Goal: Information Seeking & Learning: Learn about a topic

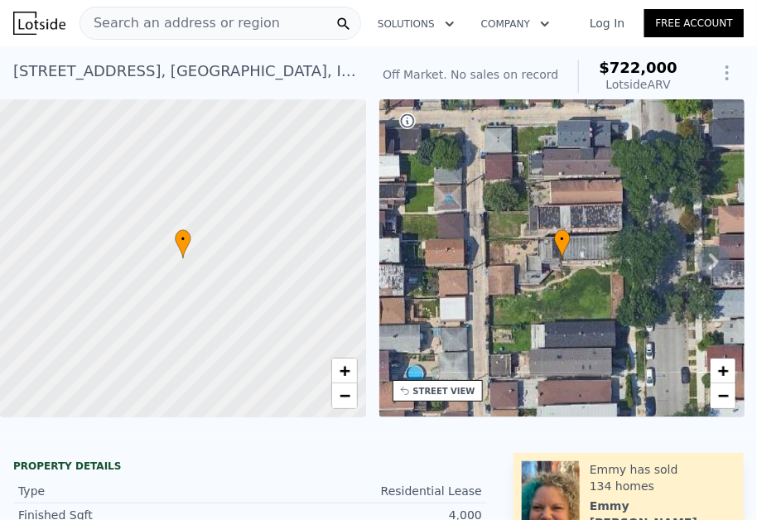
click at [197, 22] on span "Search an address or region" at bounding box center [180, 23] width 200 height 20
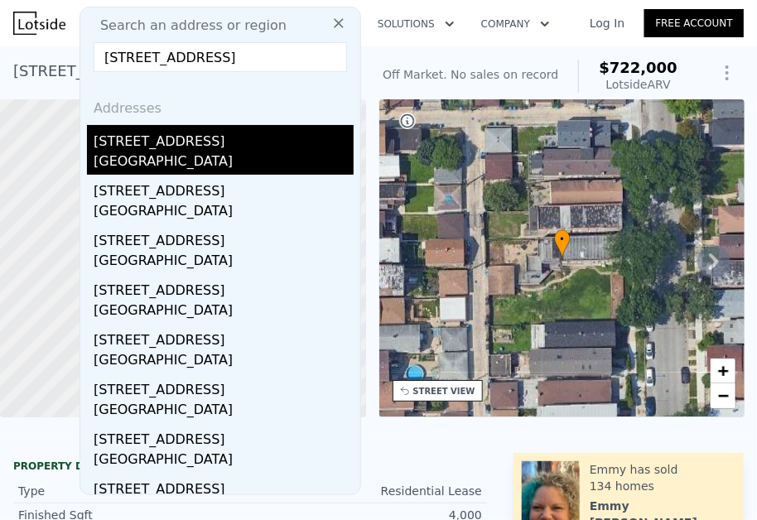
type input "352 Elm St, Batavia, IL 60510"
click at [173, 136] on div "352 Elm St" at bounding box center [224, 138] width 260 height 27
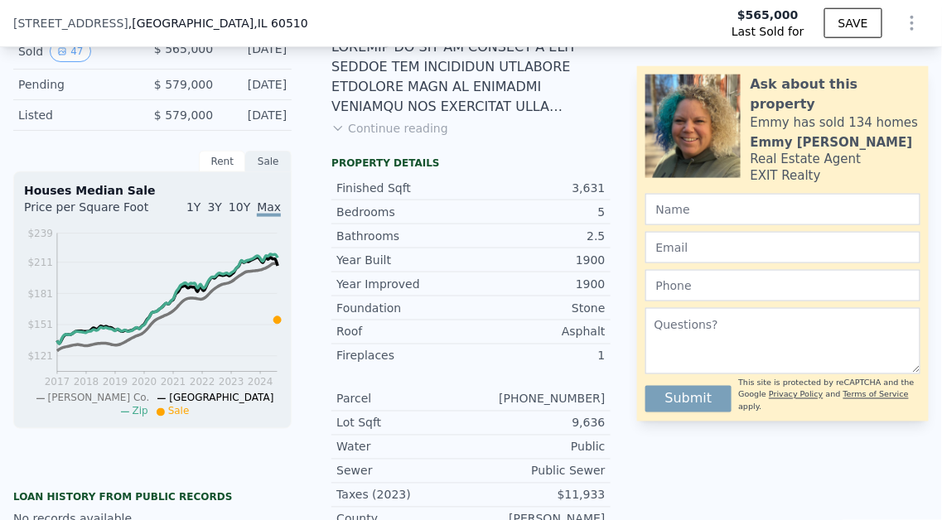
scroll to position [248, 0]
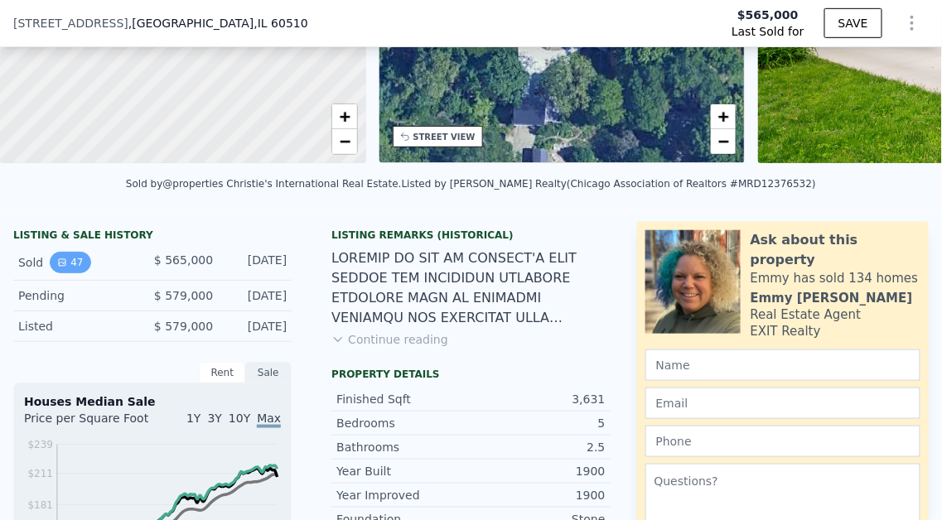
click at [74, 263] on button "47" at bounding box center [70, 263] width 41 height 22
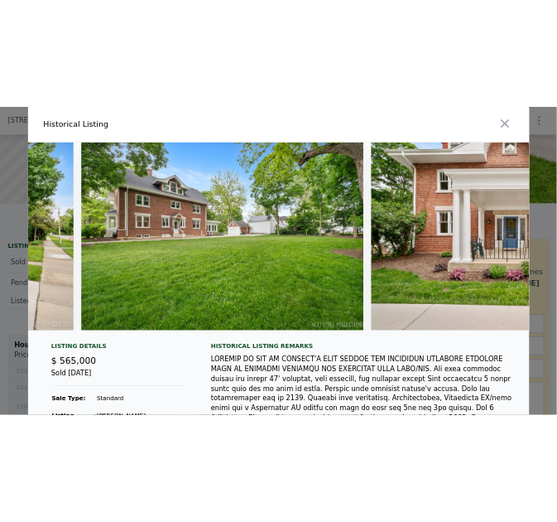
scroll to position [0, 0]
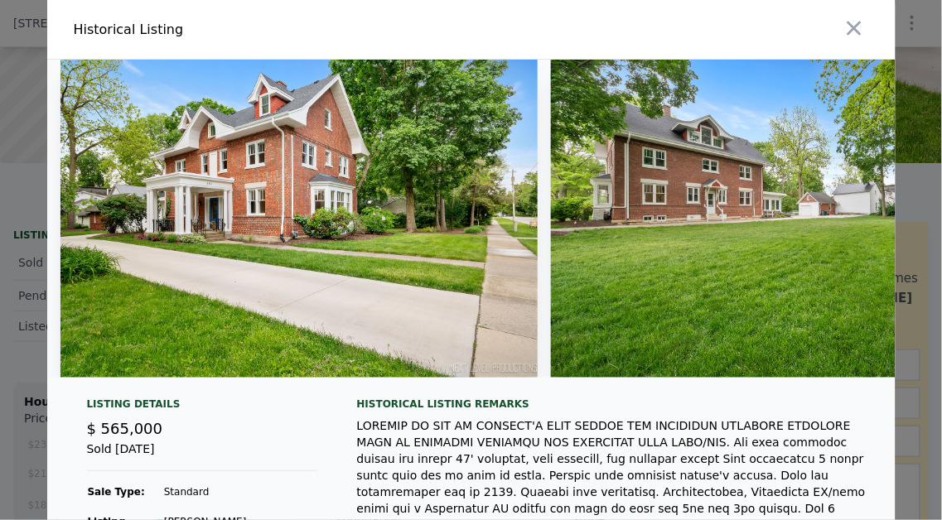
type input "3"
type input "10"
type input "0"
type input "6"
type input "2859"
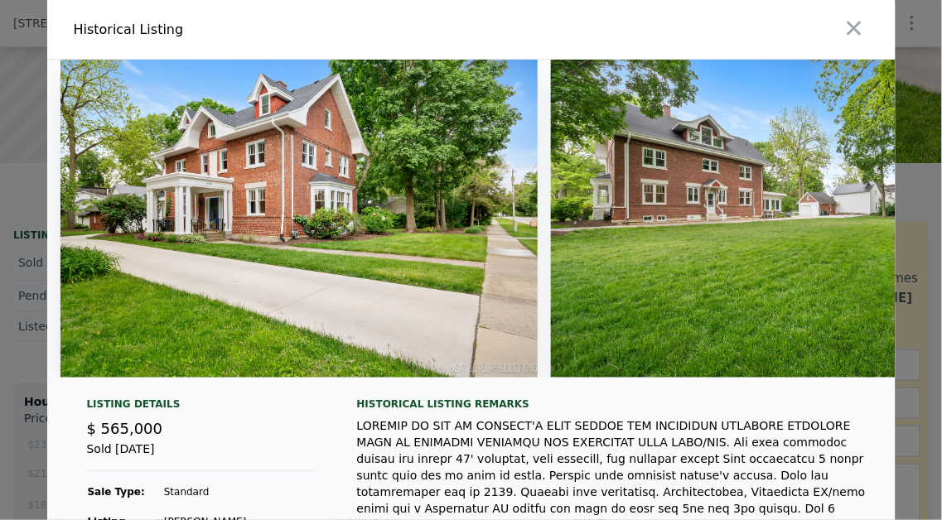
type input "5138"
type input "3650"
type input "$ 722,000"
type input "7"
type input "$ 29,997"
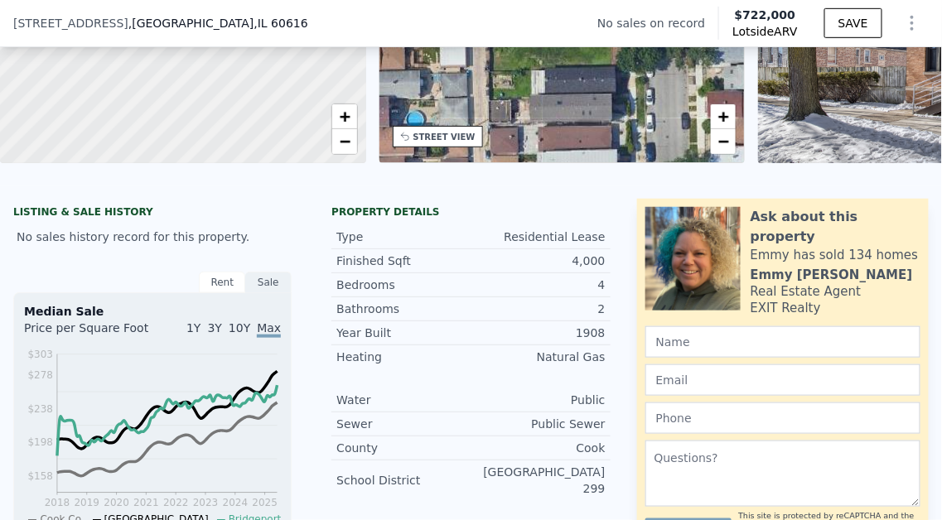
type input "4"
type input "6"
type input "2.5"
type input "3"
type input "2755"
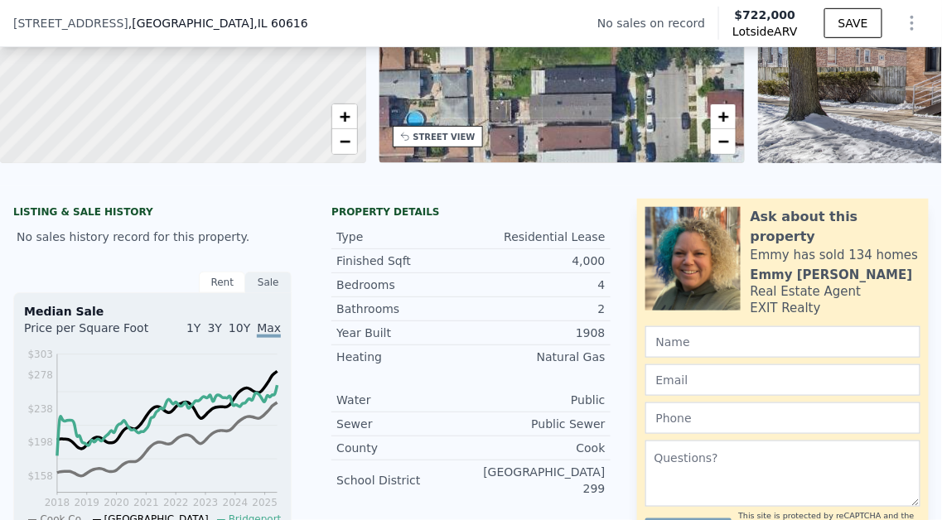
type input "3410"
type input "13761"
type input "15000"
type input "$ 565,000"
type input "6"
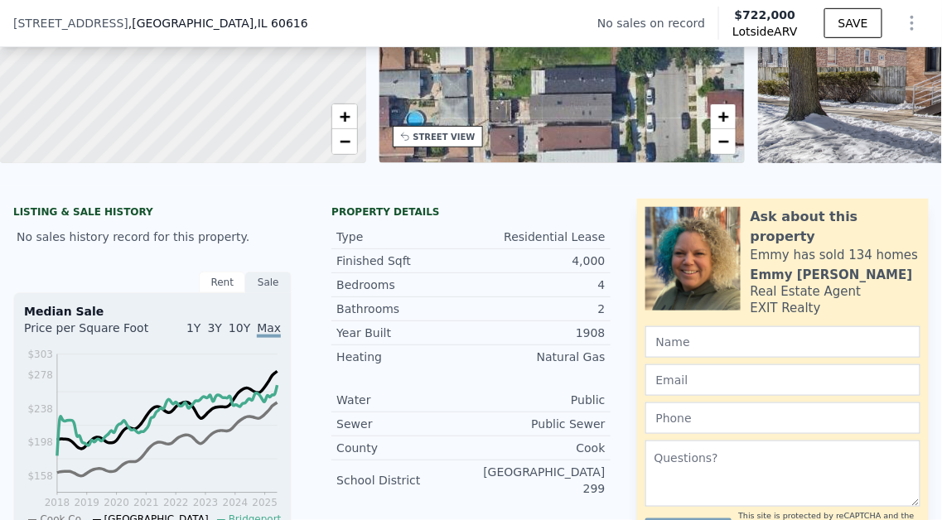
type input "-$ 78,351"
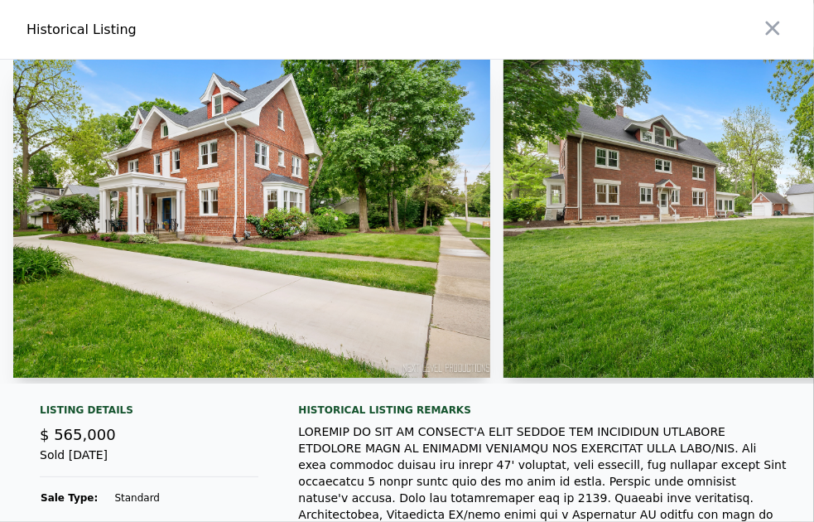
scroll to position [248, 0]
click at [612, 28] on icon "button" at bounding box center [772, 28] width 23 height 23
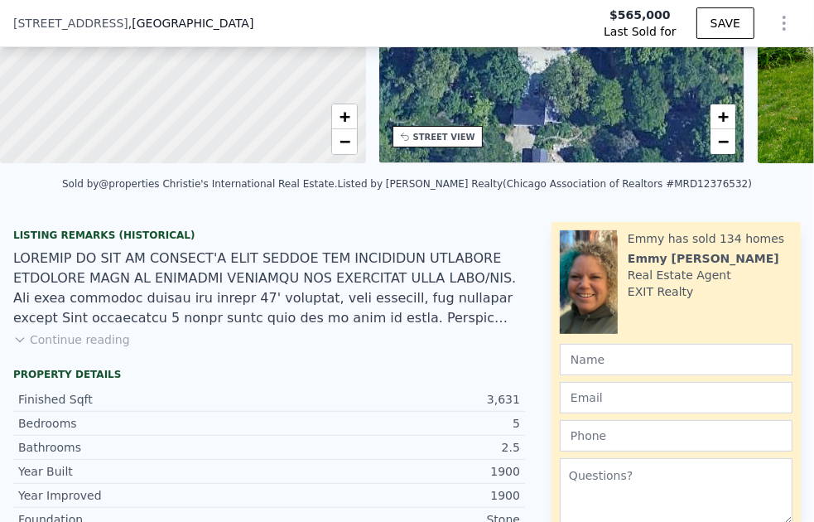
scroll to position [0, 0]
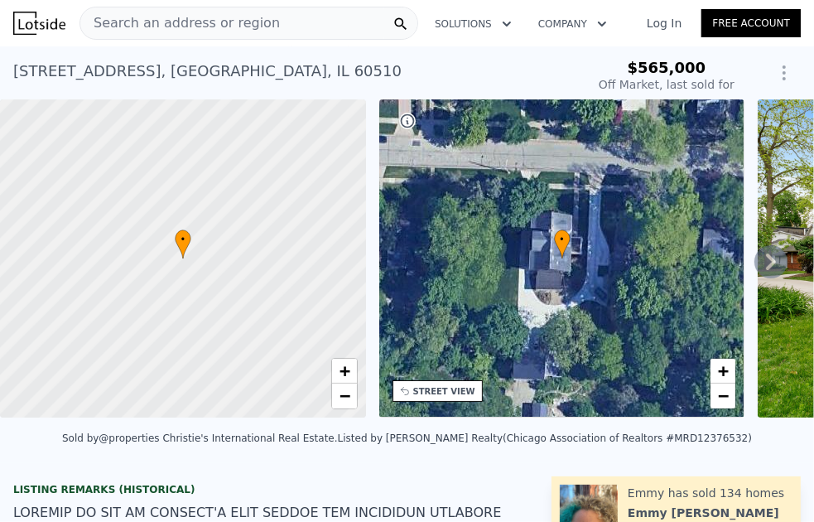
click at [145, 18] on span "Search an address or region" at bounding box center [180, 23] width 200 height 20
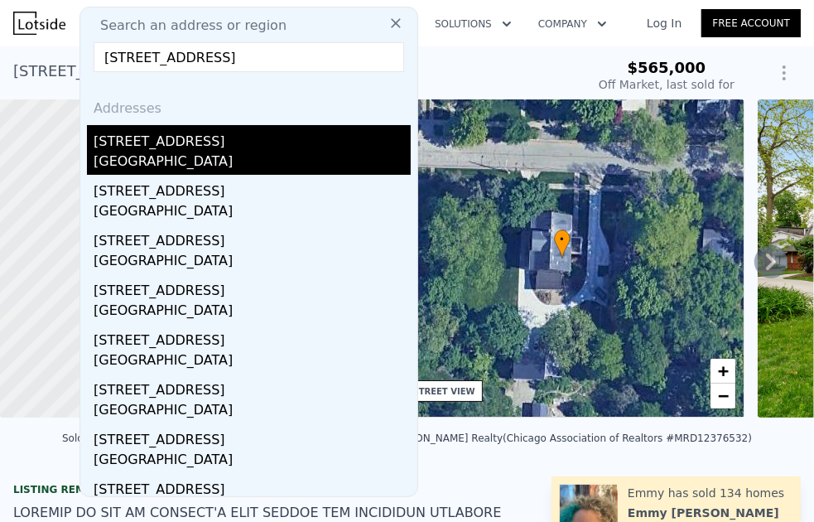
type input "125 S Lincoln St, Batavia, IL 60510"
click at [139, 152] on div "Batavia, IL 60510" at bounding box center [252, 163] width 317 height 23
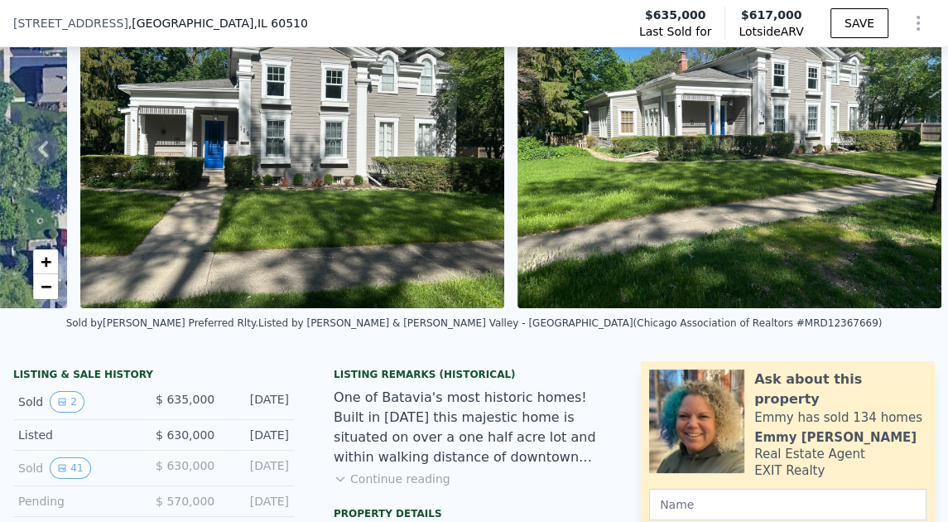
scroll to position [160, 0]
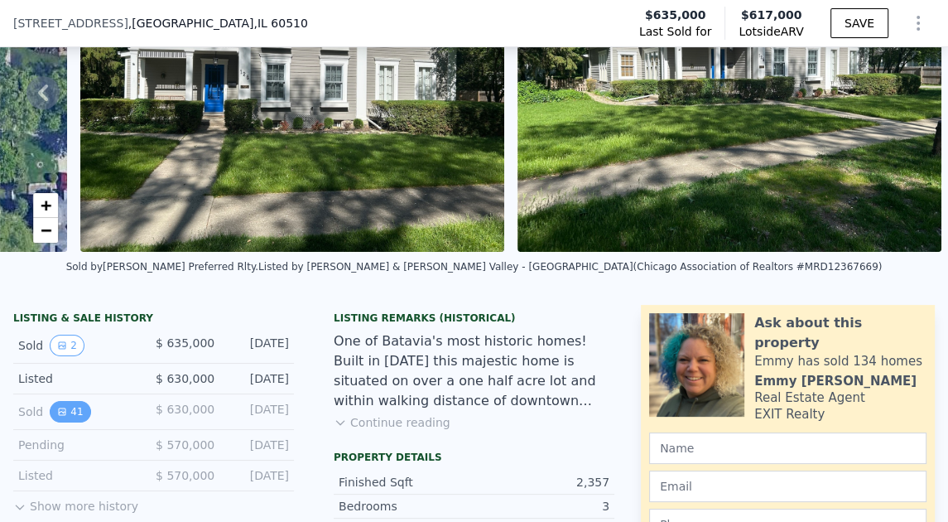
click at [51, 412] on button "41" at bounding box center [70, 412] width 41 height 22
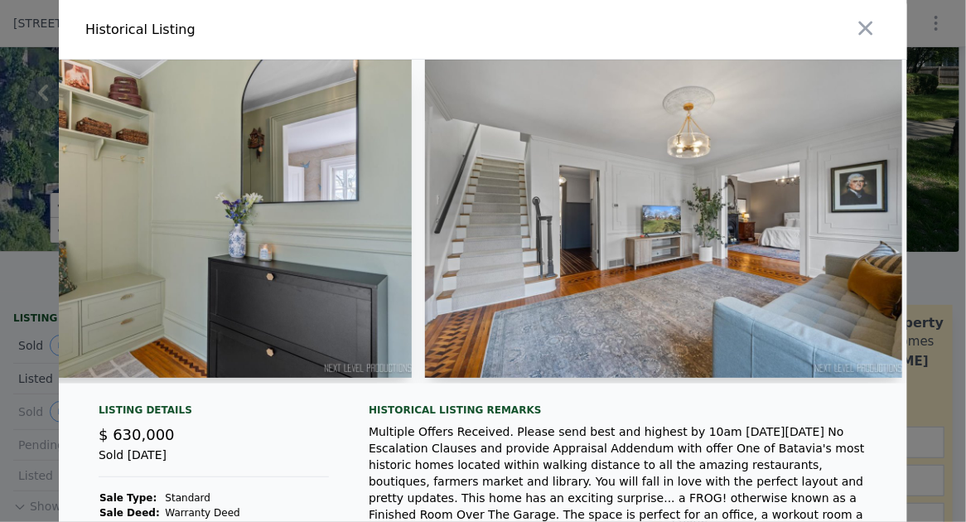
scroll to position [0, 666]
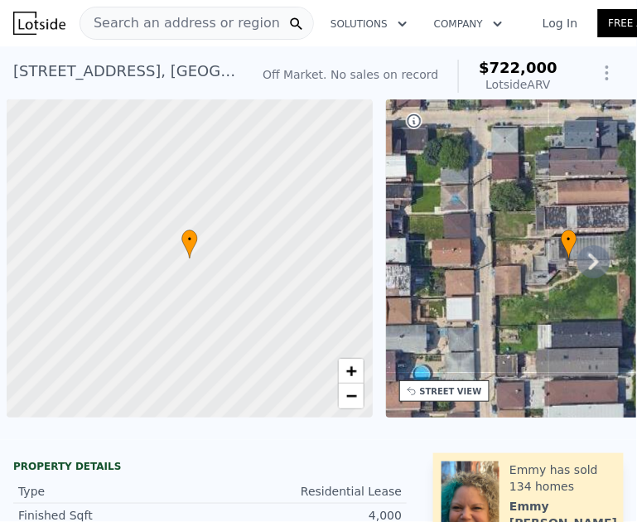
scroll to position [0, 7]
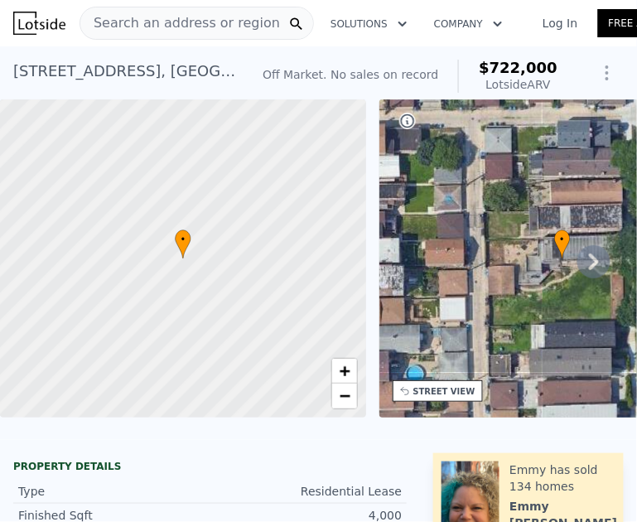
click at [183, 24] on span "Search an address or region" at bounding box center [180, 23] width 200 height 20
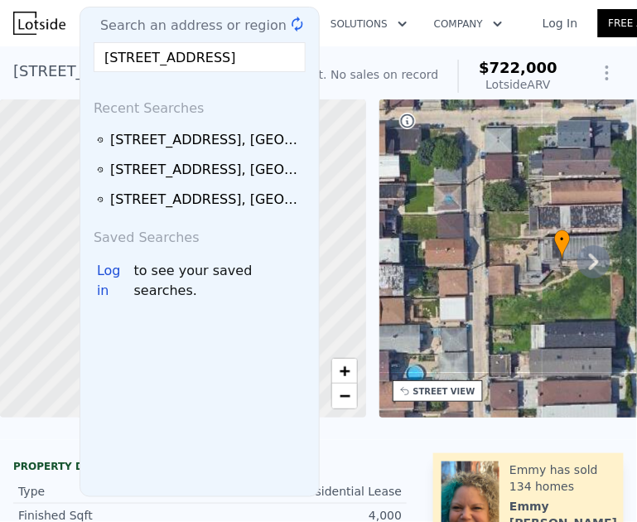
scroll to position [0, 30]
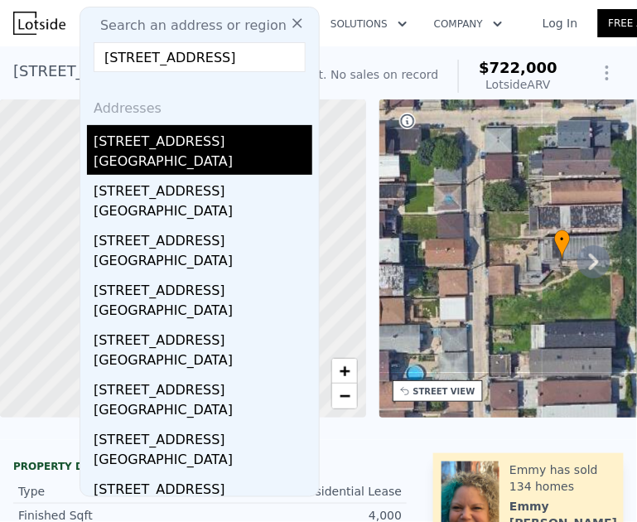
type input "1147 S Batavia Ave, Batavia, IL 60510"
click at [140, 151] on div "1147 S Batavia Ave" at bounding box center [203, 138] width 219 height 27
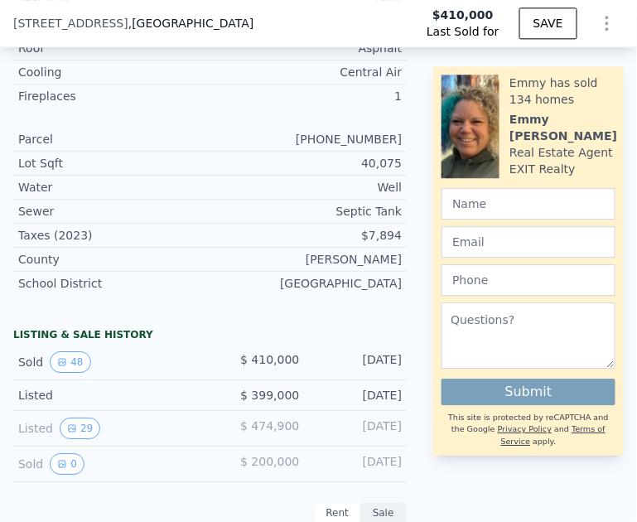
scroll to position [735, 0]
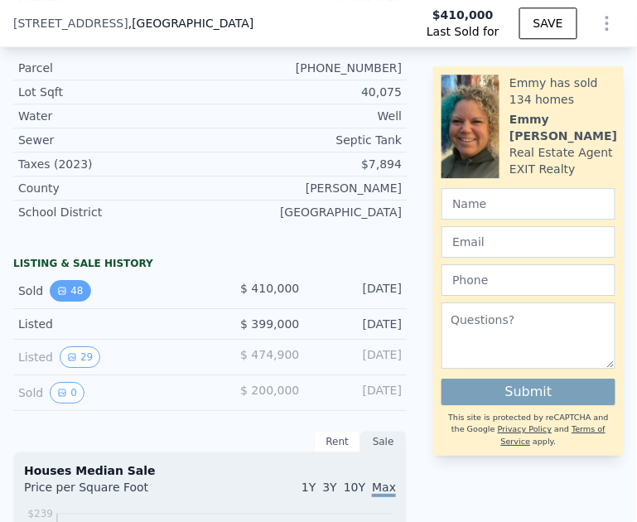
click at [66, 287] on button "48" at bounding box center [70, 291] width 41 height 22
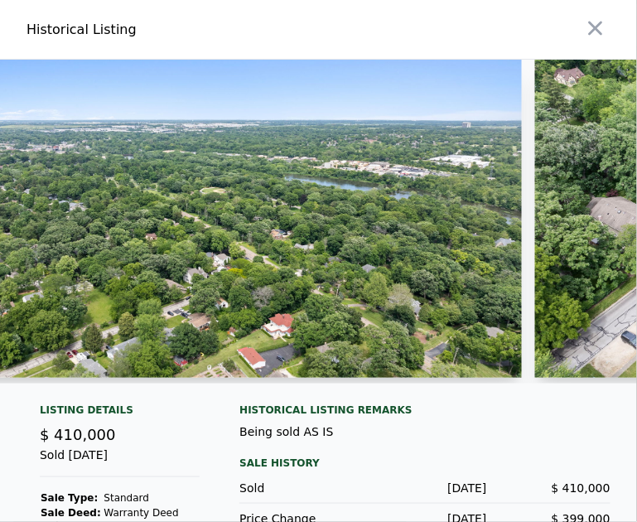
scroll to position [0, 0]
click at [595, 27] on icon "button" at bounding box center [596, 29] width 14 height 14
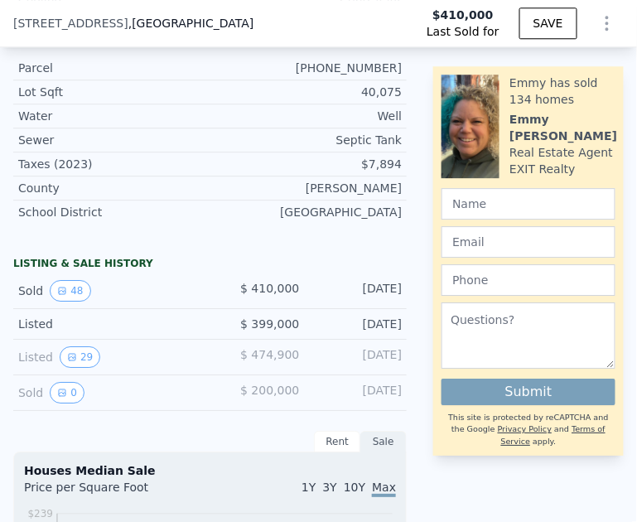
type input "$ 428,000"
type input "-$ 39,872"
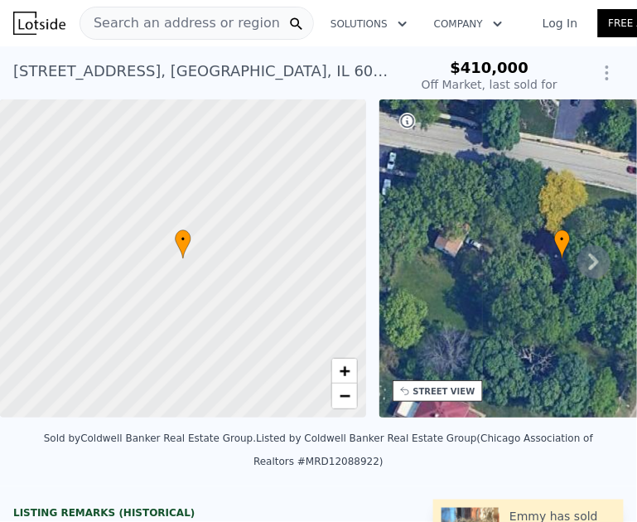
click at [171, 28] on span "Search an address or region" at bounding box center [180, 23] width 200 height 20
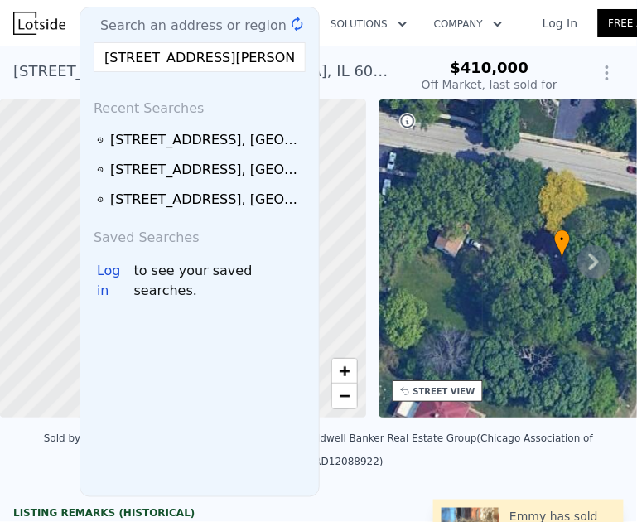
scroll to position [0, 6]
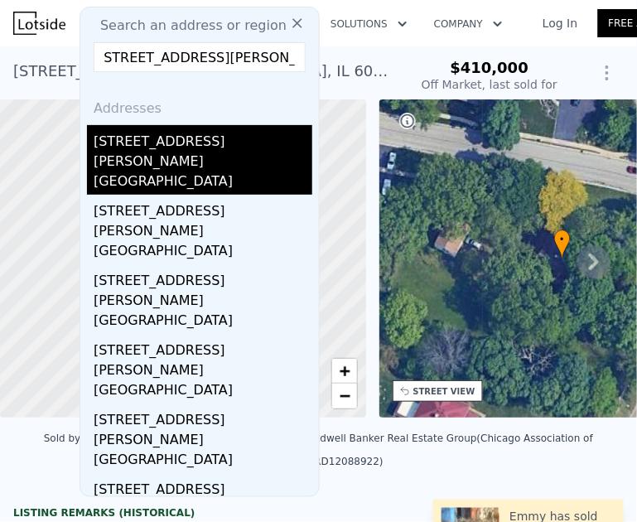
type input "905 Morton St, Batavia, IL 60510"
click at [147, 171] on div "Batavia, IL 60510" at bounding box center [203, 182] width 219 height 23
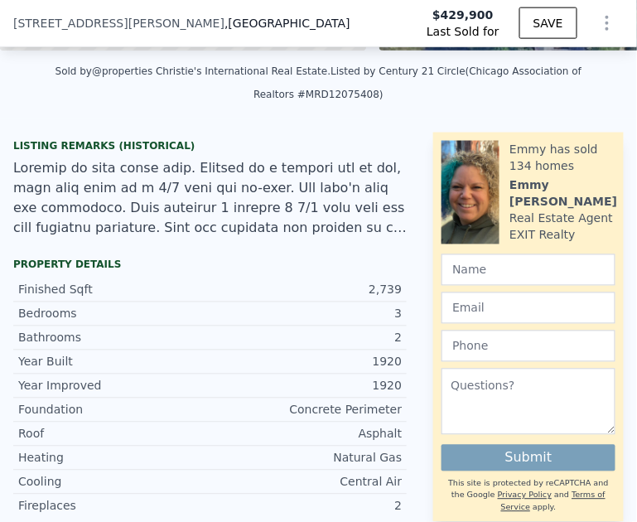
scroll to position [775, 0]
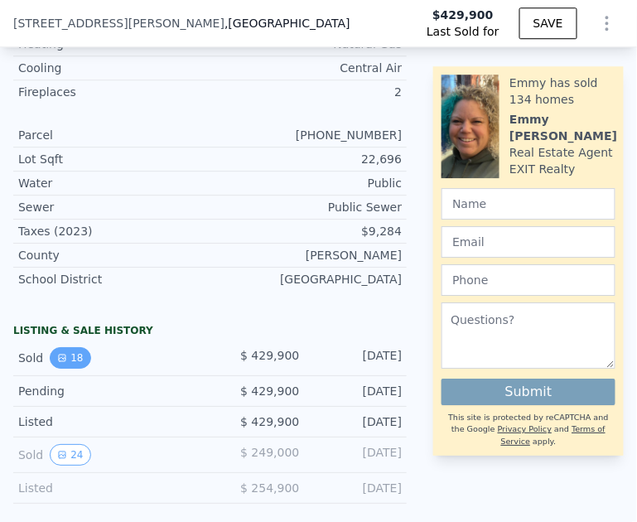
click at [62, 354] on icon "View historical data" at bounding box center [62, 357] width 7 height 7
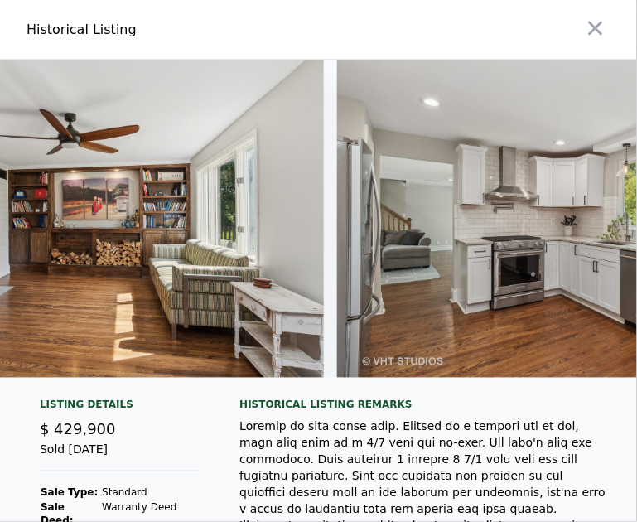
scroll to position [0, 0]
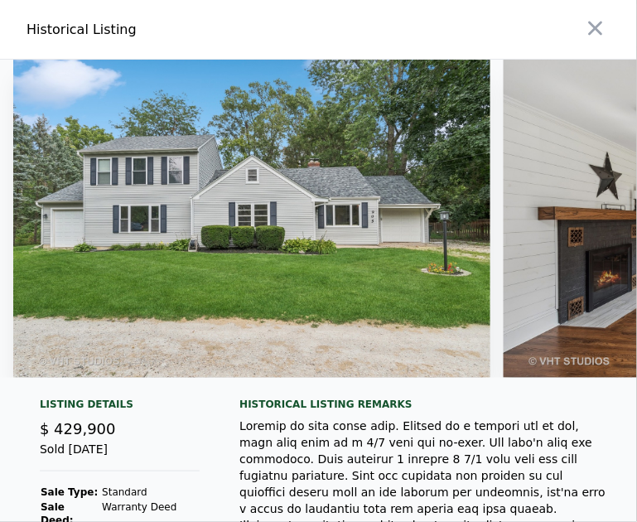
type input "$ 485,000"
type input "-$ 8,122"
click at [594, 31] on icon "button" at bounding box center [596, 29] width 14 height 14
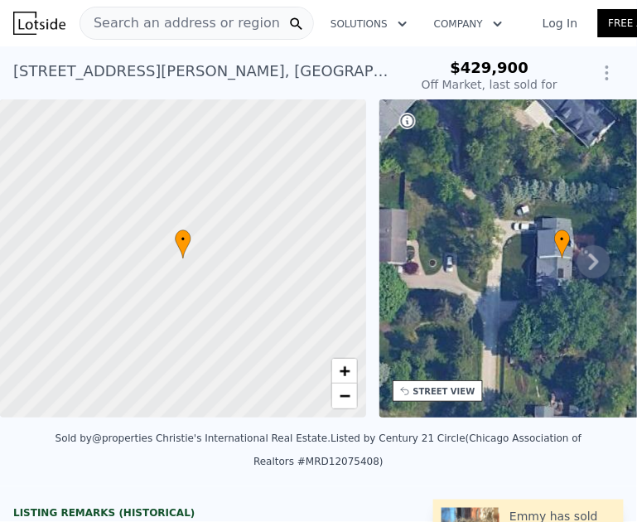
click at [217, 22] on span "Search an address or region" at bounding box center [180, 23] width 200 height 20
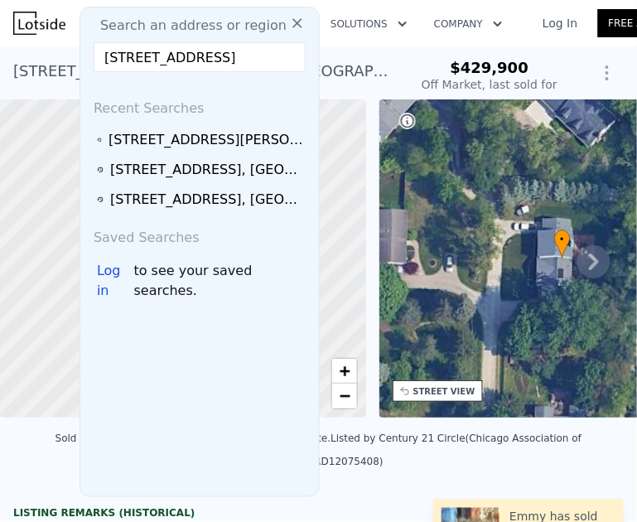
scroll to position [0, 15]
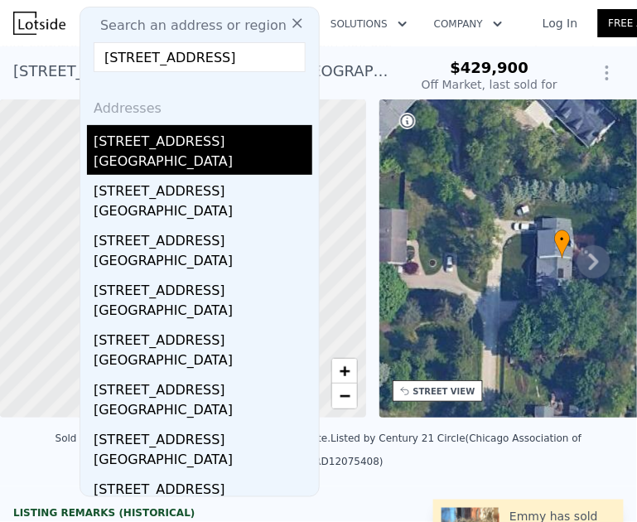
type input "120 S Lincoln St, Batavia, IL 60510"
click at [172, 154] on div "Batavia, IL 60510" at bounding box center [203, 163] width 219 height 23
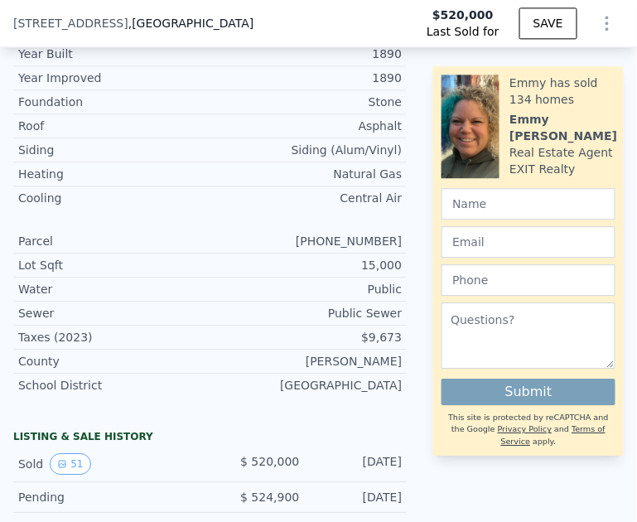
scroll to position [735, 0]
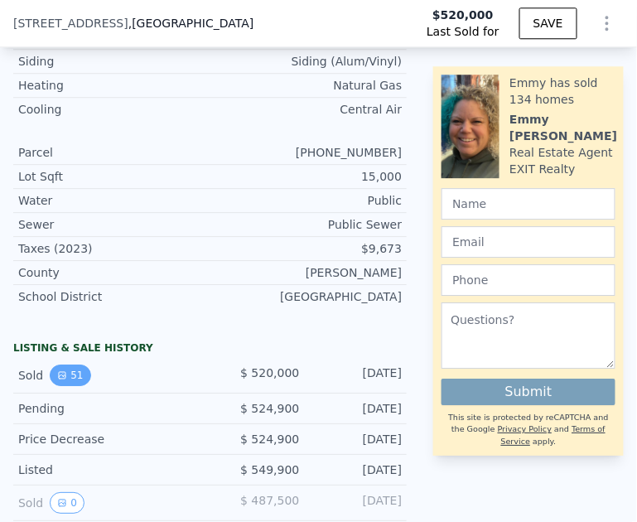
click at [51, 366] on button "51" at bounding box center [70, 375] width 41 height 22
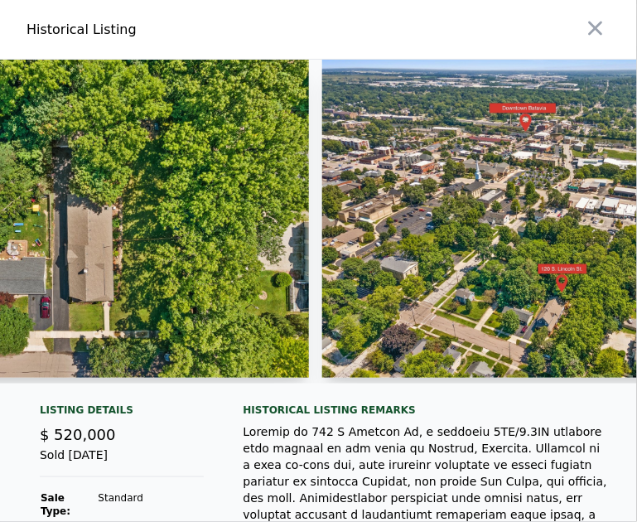
scroll to position [0, 22999]
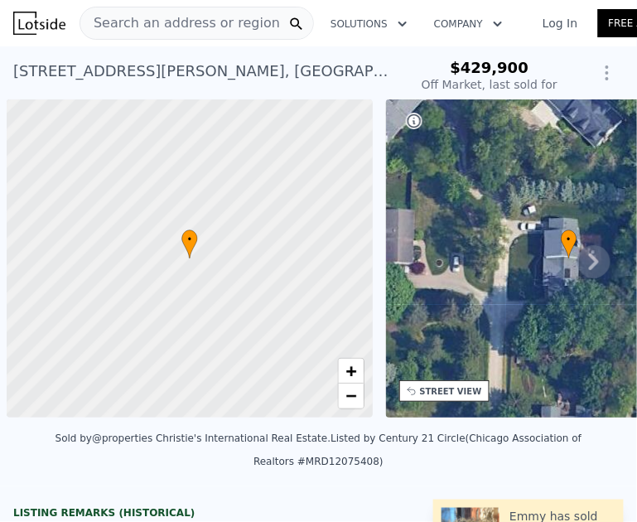
scroll to position [0, 7]
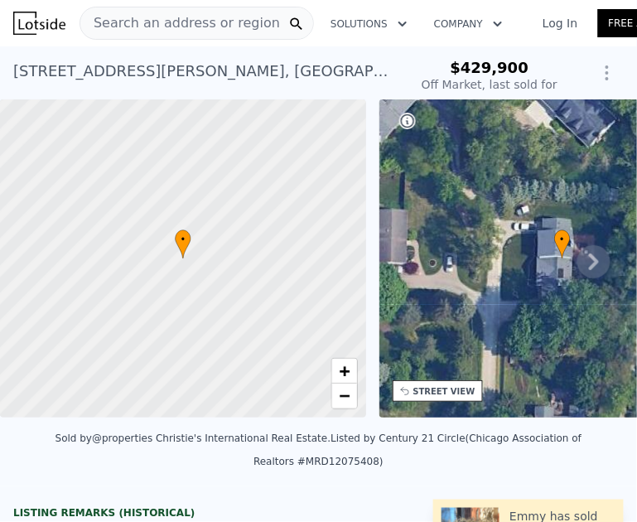
type input "$ 485,000"
type input "-$ 8,122"
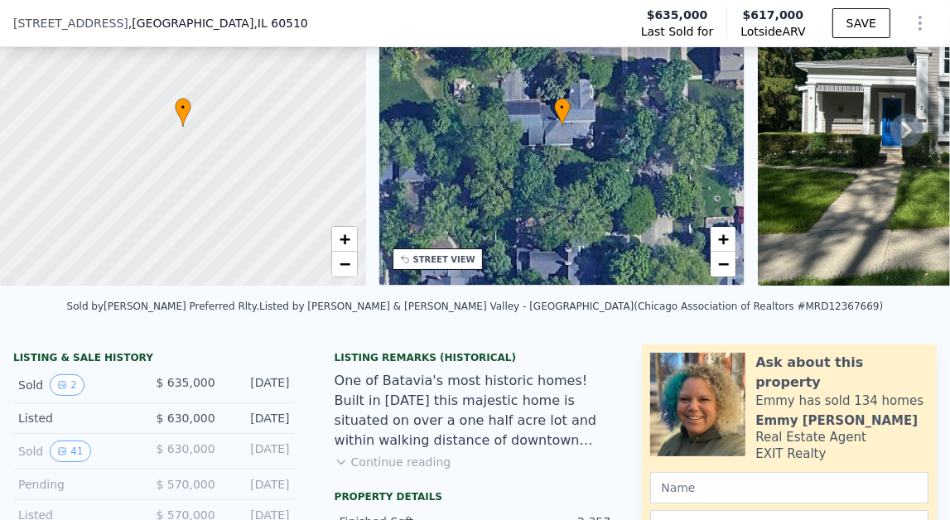
scroll to position [195, 0]
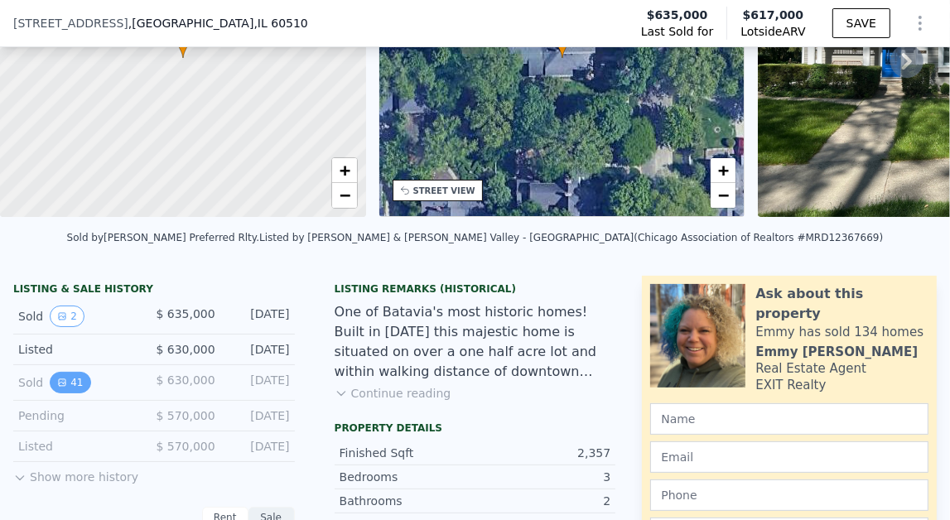
click at [72, 375] on button "41" at bounding box center [70, 383] width 41 height 22
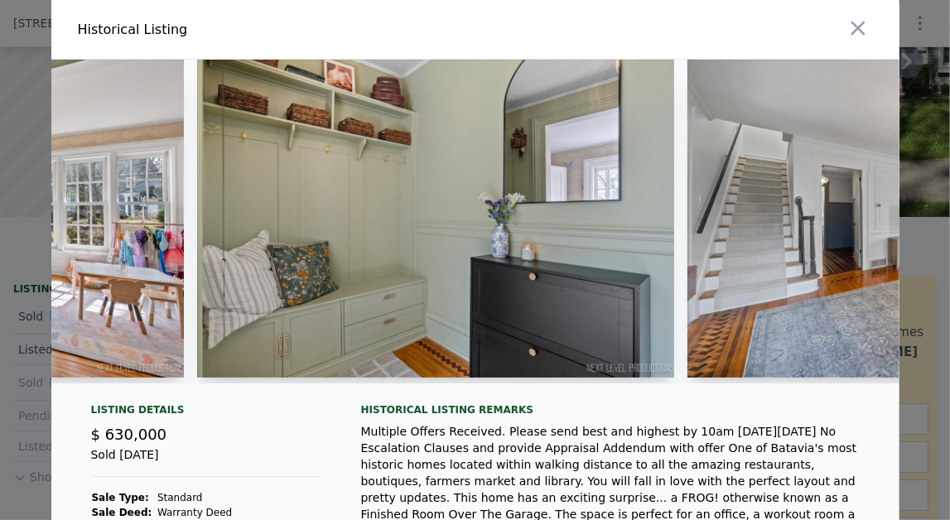
scroll to position [0, 1655]
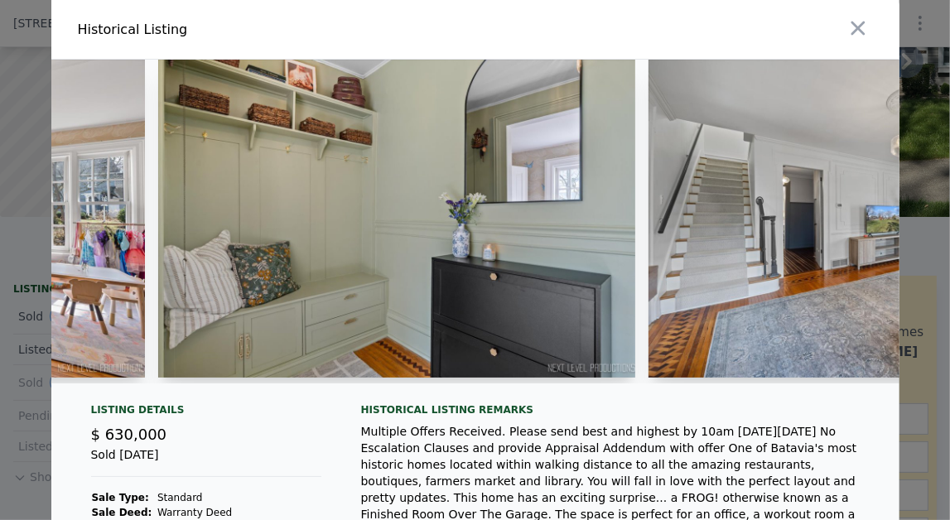
click at [546, 176] on img at bounding box center [396, 219] width 477 height 318
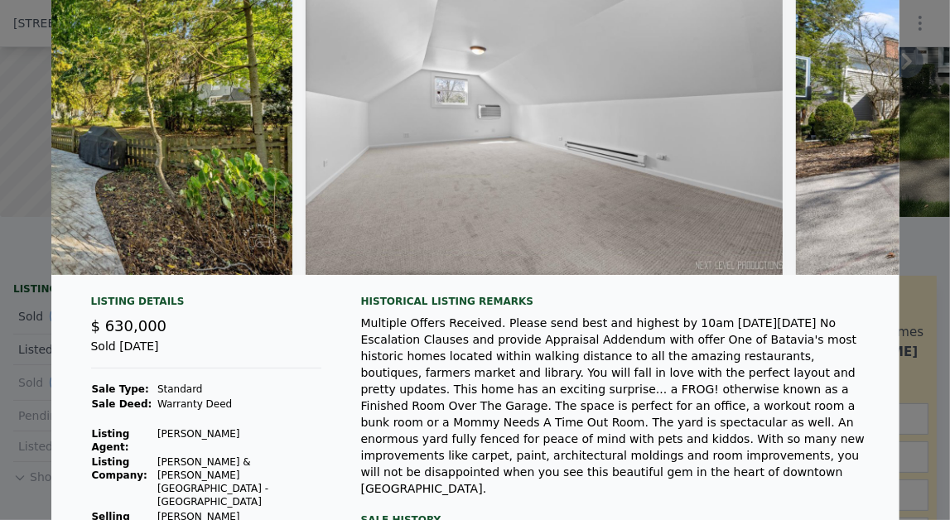
scroll to position [0, 15032]
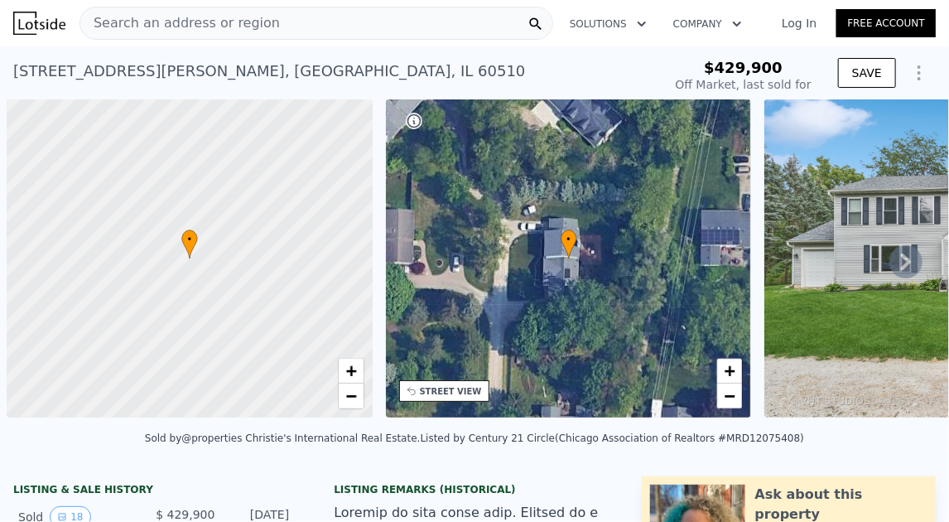
scroll to position [0, 7]
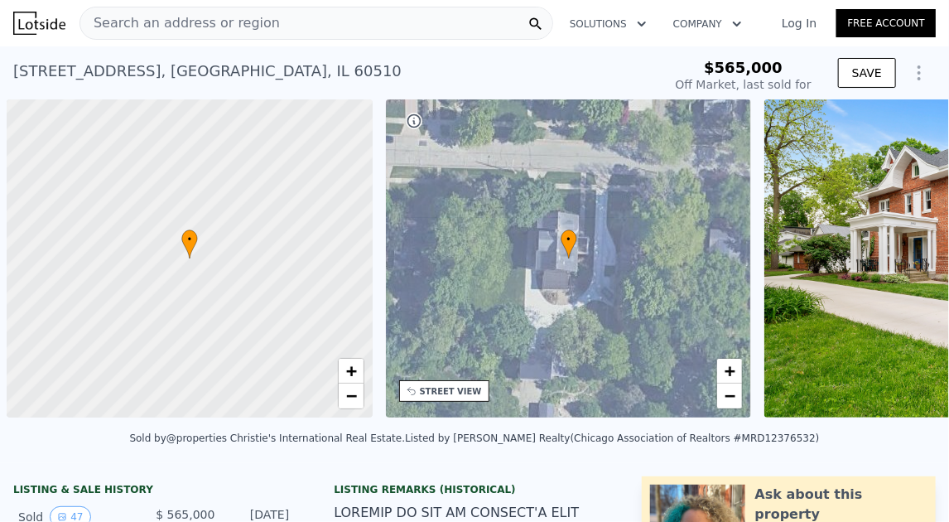
scroll to position [0, 7]
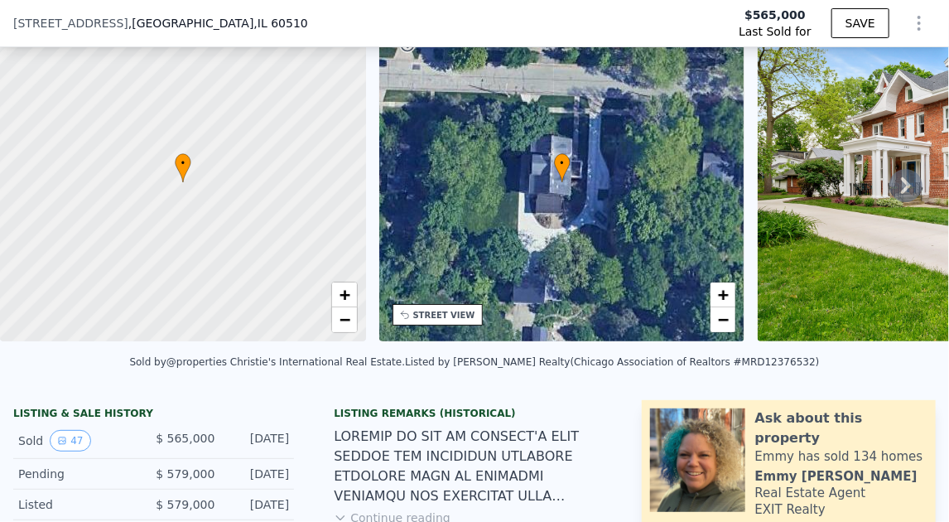
click at [910, 181] on icon at bounding box center [905, 185] width 33 height 33
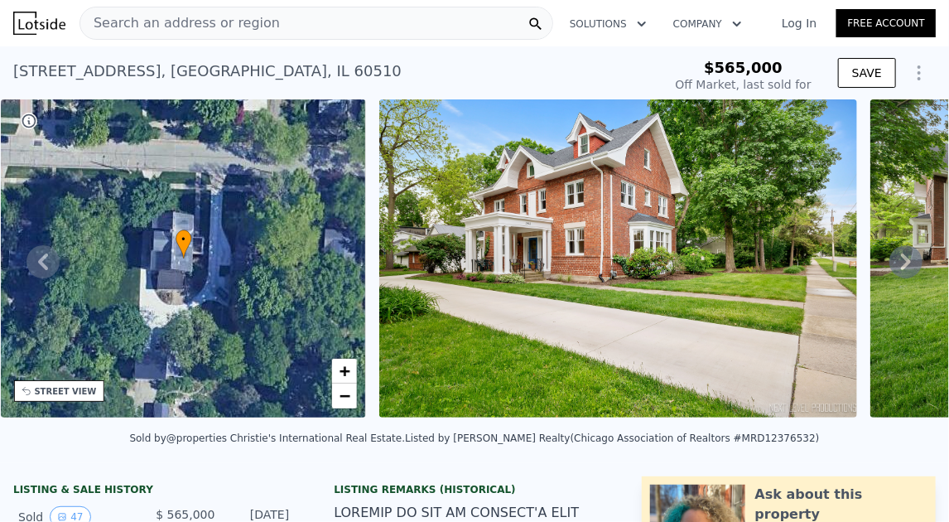
scroll to position [0, 0]
click at [902, 263] on icon at bounding box center [905, 261] width 33 height 33
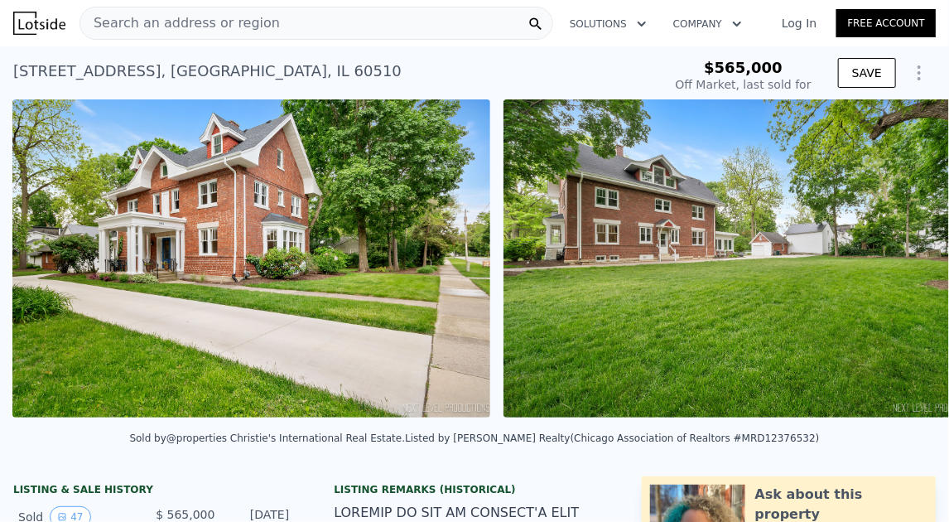
scroll to position [0, 758]
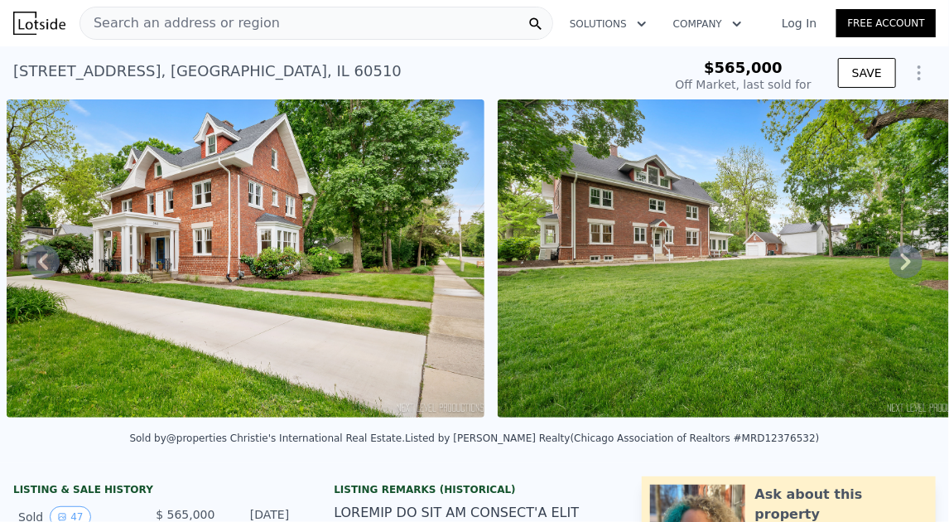
click at [903, 263] on icon at bounding box center [905, 261] width 33 height 33
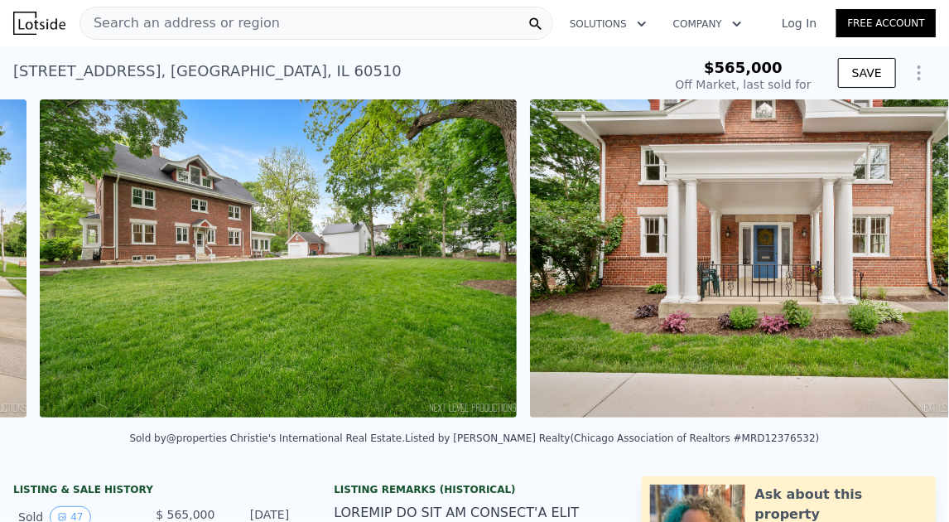
scroll to position [0, 1248]
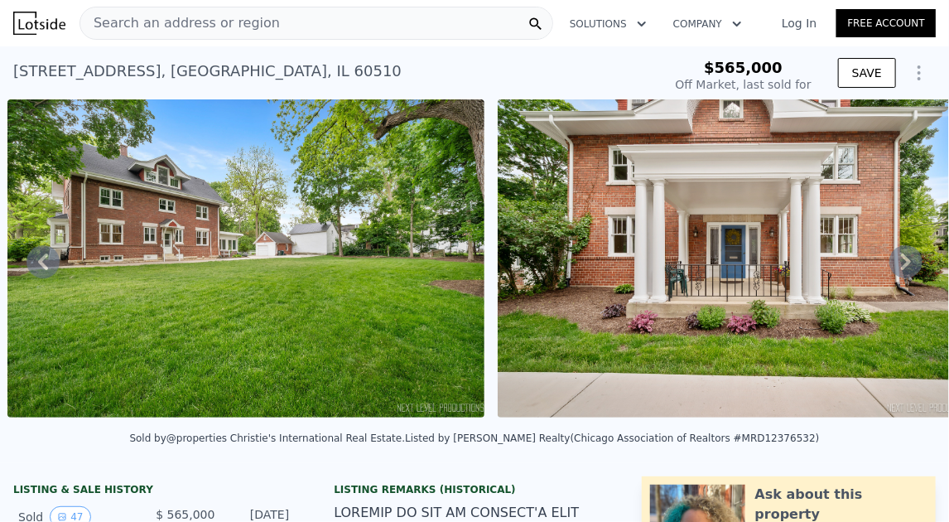
click at [903, 263] on div "• + − • + − STREET VIEW Loading... SATELLITE VIEW" at bounding box center [474, 261] width 949 height 324
click at [903, 263] on icon at bounding box center [906, 261] width 10 height 17
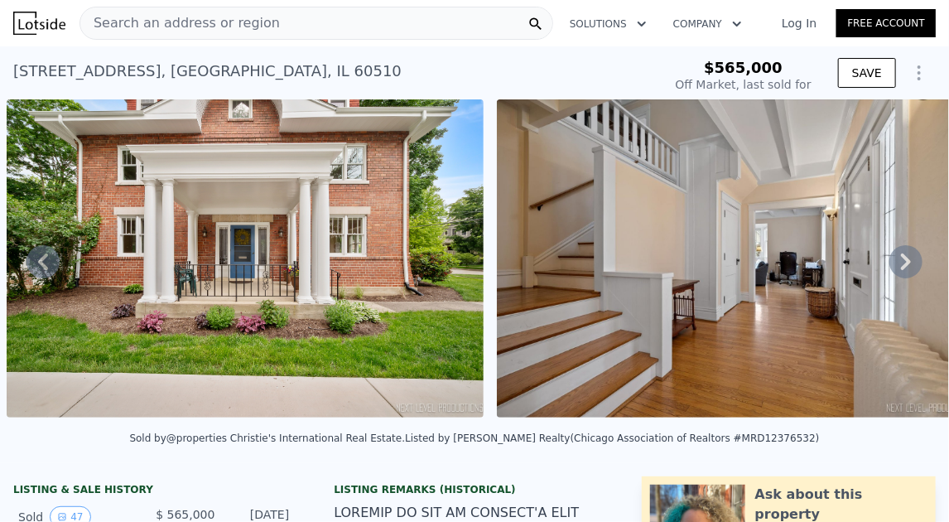
click at [903, 263] on icon at bounding box center [906, 261] width 10 height 17
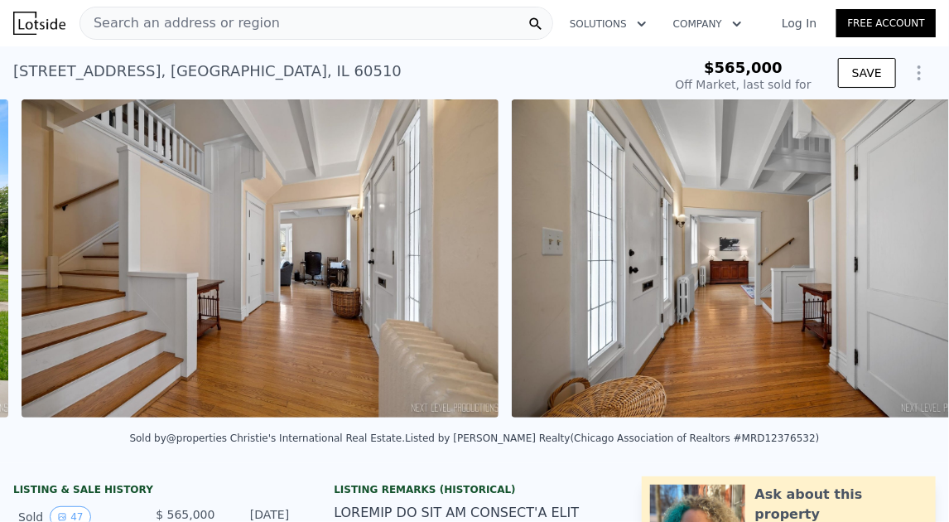
scroll to position [0, 2229]
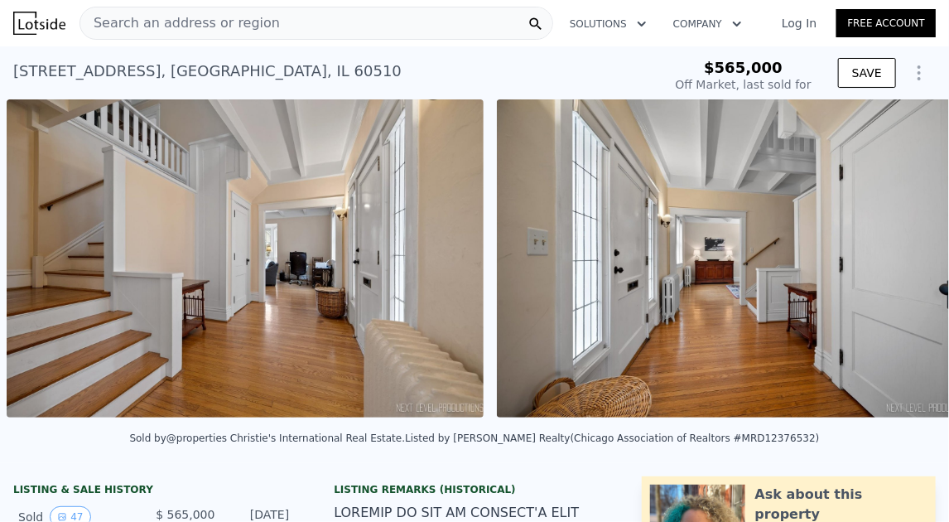
click at [903, 263] on img at bounding box center [735, 258] width 477 height 318
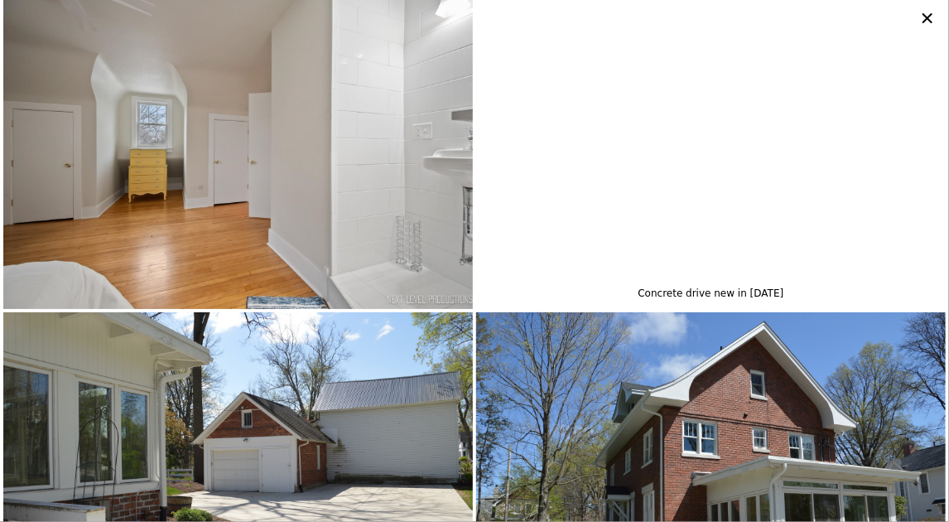
scroll to position [5062, 0]
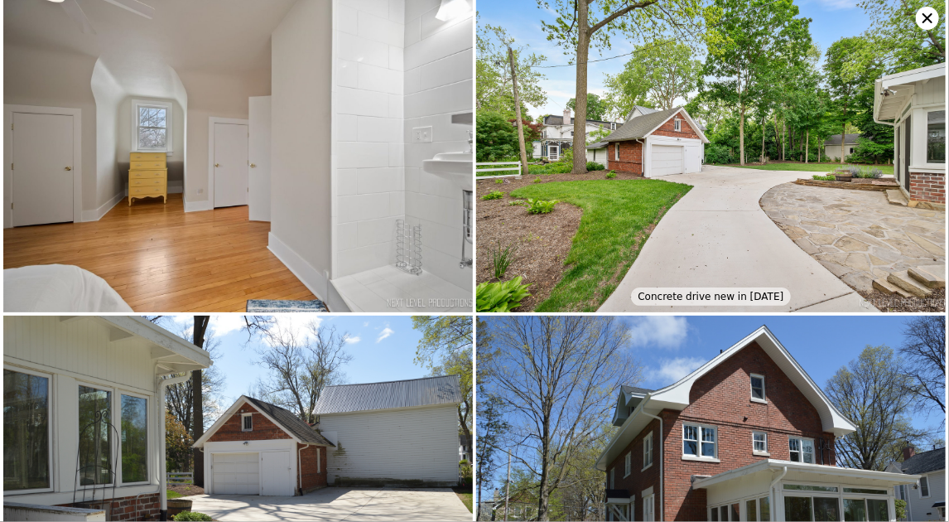
type input "$ 565,000"
type input "-$ 78,351"
